Goal: Book appointment/travel/reservation

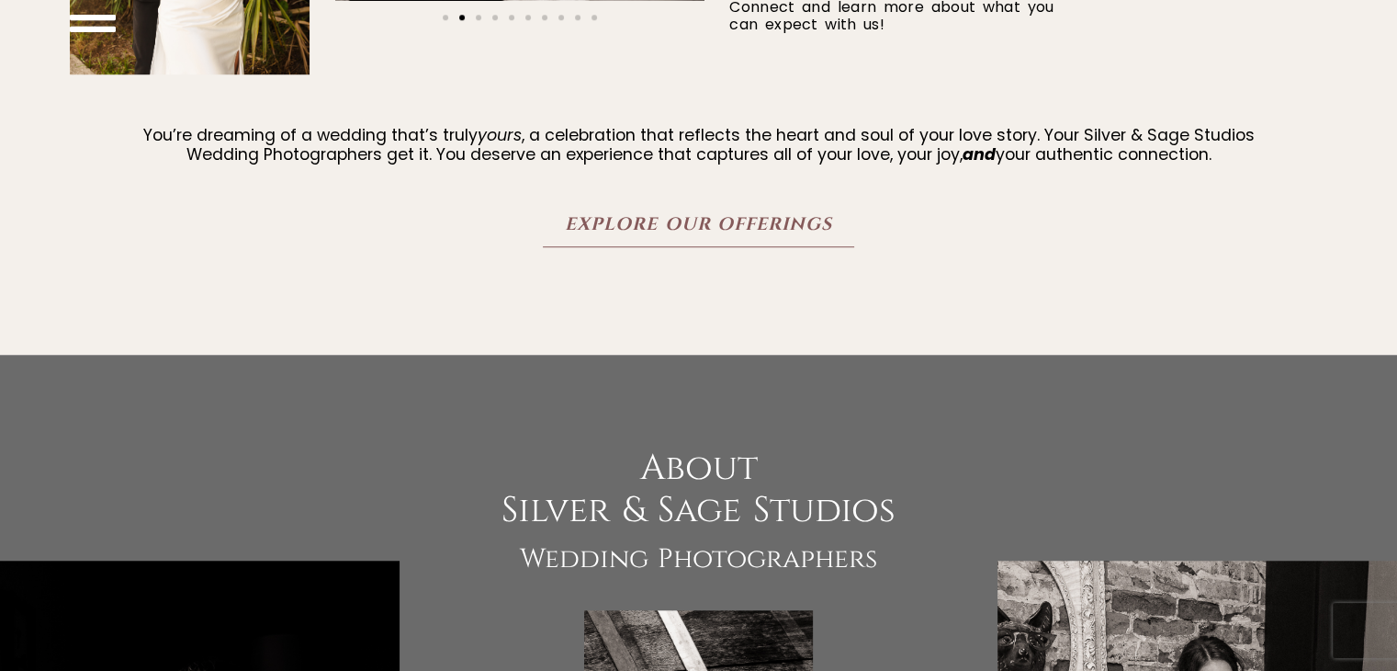
scroll to position [1417, 0]
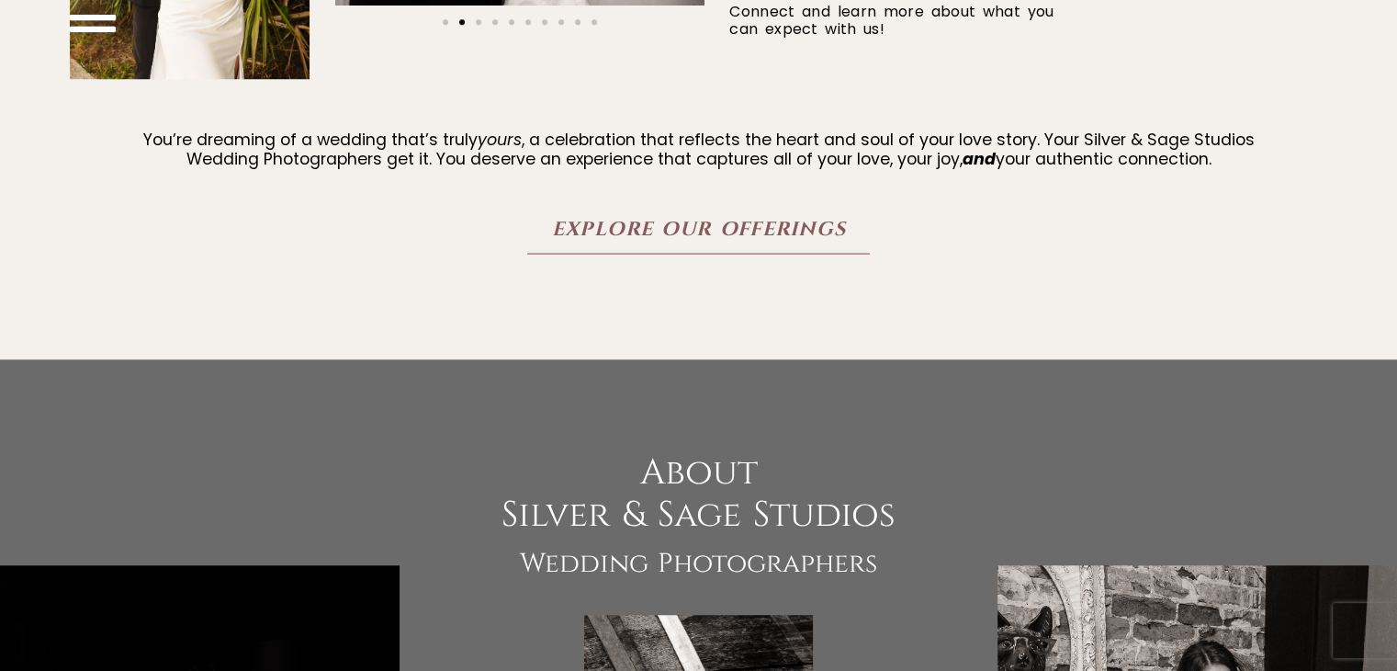
click at [666, 229] on span "Explore Our Offerings" at bounding box center [698, 229] width 294 height 23
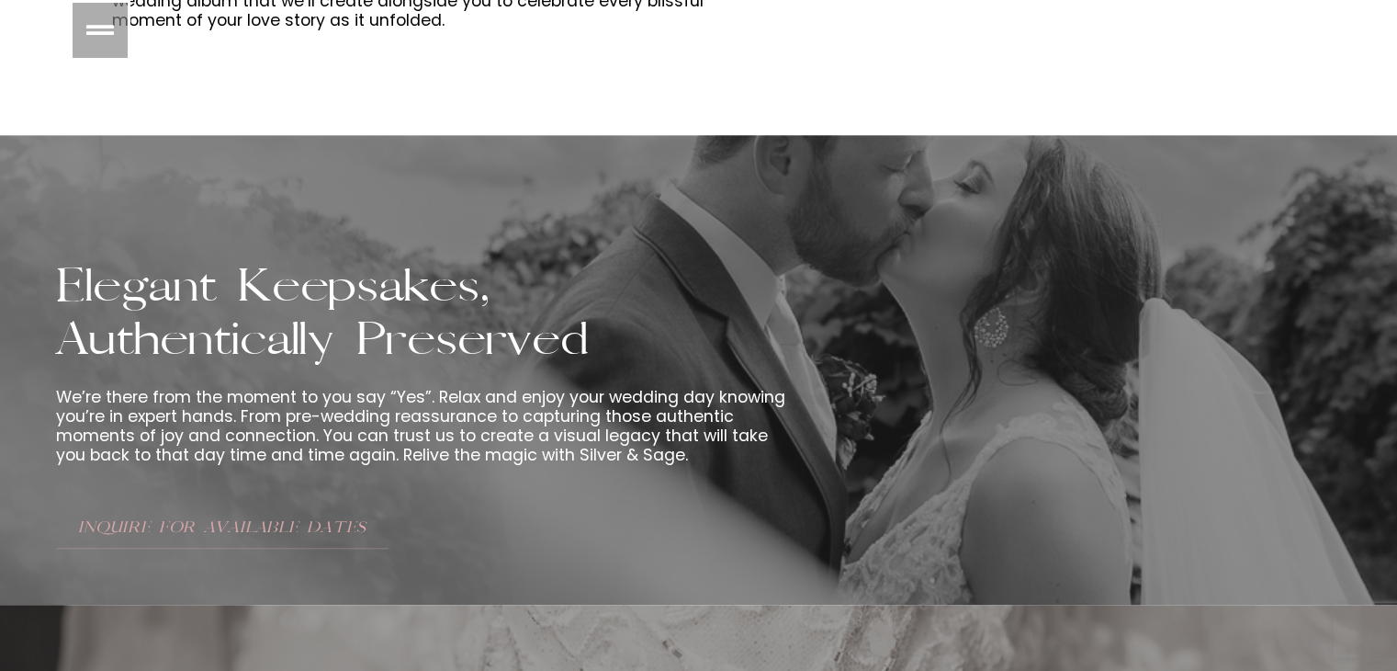
scroll to position [2719, 0]
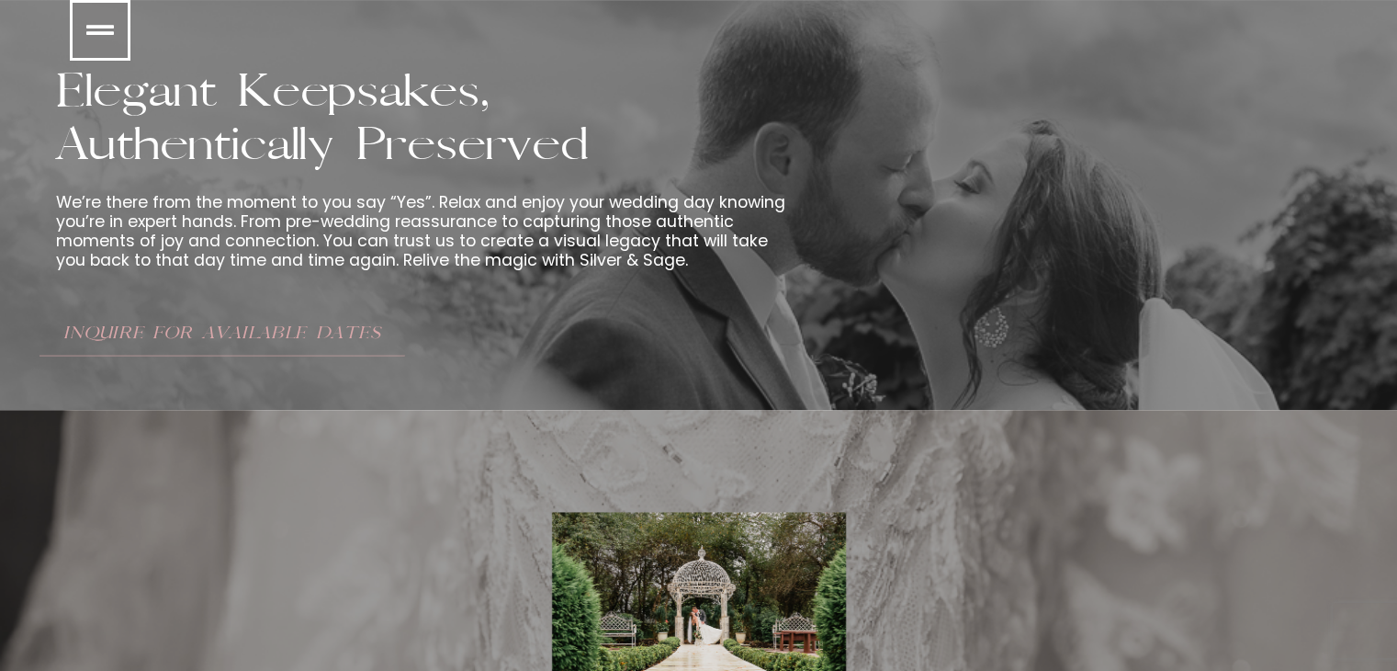
click at [305, 331] on span "Inquire for Available Dates" at bounding box center [222, 332] width 318 height 19
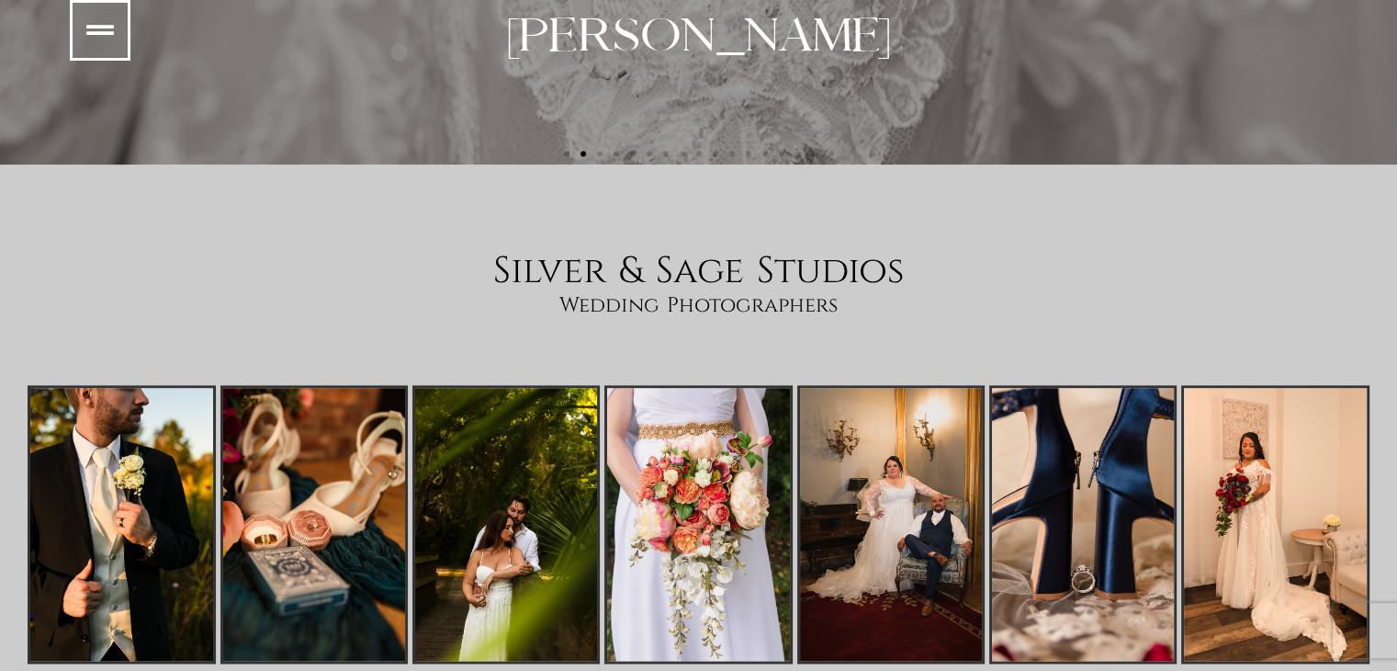
scroll to position [2789, 0]
